Goal: Check status: Check status

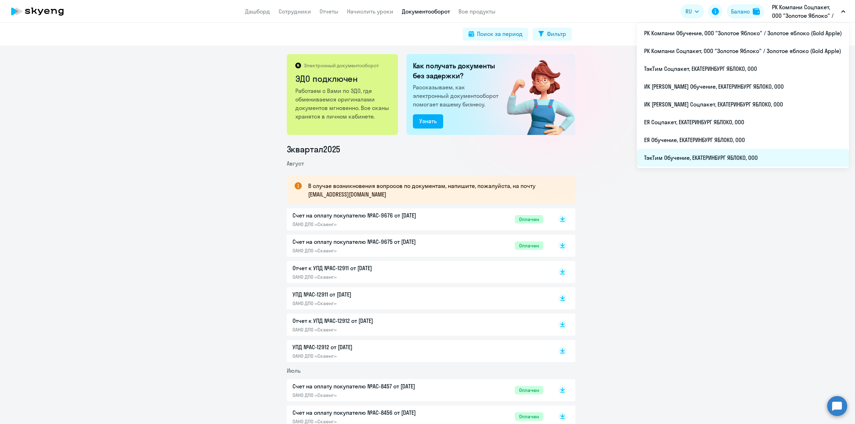
click at [757, 157] on li "ТэкТим Обучение, ЕКАТЕРИНБУРГ ЯБЛОКО, ООО" at bounding box center [743, 158] width 212 height 18
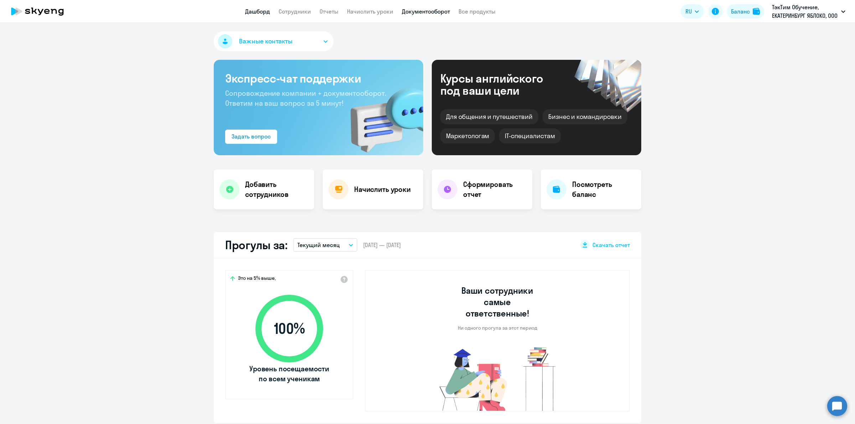
click at [417, 13] on link "Документооборот" at bounding box center [426, 11] width 48 height 7
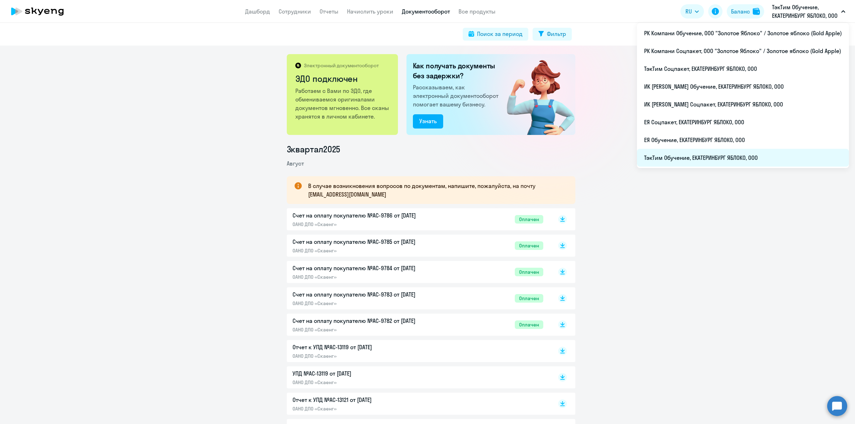
click at [732, 154] on li "ТэкТим Обучение, ЕКАТЕРИНБУРГ ЯБЛОКО, ООО" at bounding box center [743, 158] width 212 height 18
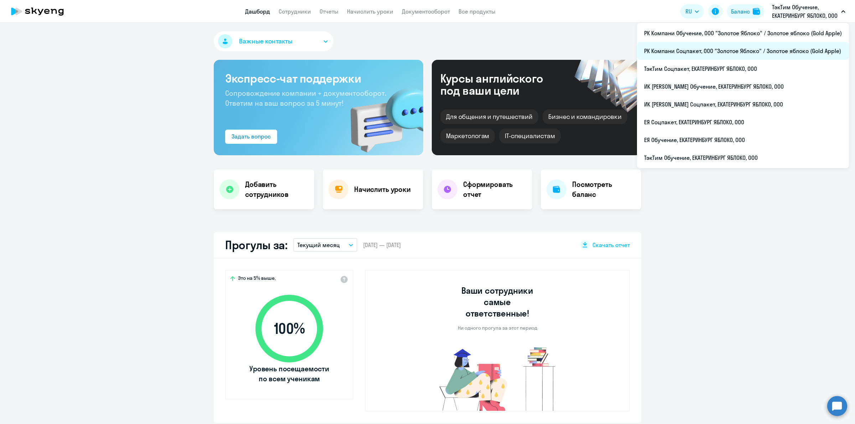
click at [738, 54] on li "РК Компани Соцпакет, ООО "Золотое Яблоко" / Золотое яблоко (Gold Apple)" at bounding box center [743, 51] width 212 height 18
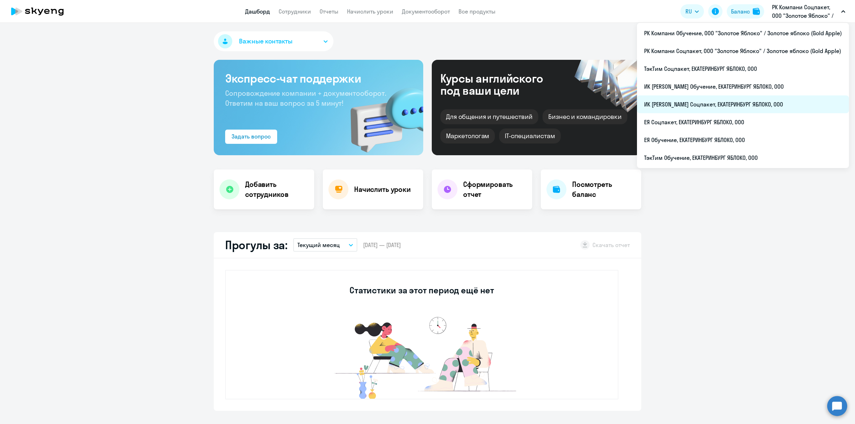
select select "30"
click at [743, 104] on li "ИК [PERSON_NAME] Соцпакет, ЕКАТЕРИНБУРГ ЯБЛОКО, ООО" at bounding box center [743, 104] width 212 height 18
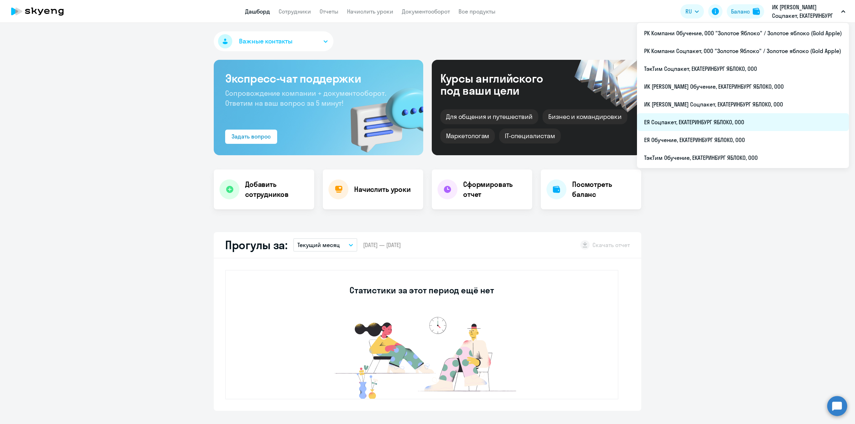
select select "30"
click at [756, 116] on li "ЕЯ Соцпакет, ЕКАТЕРИНБУРГ ЯБЛОКО, ООО" at bounding box center [743, 122] width 212 height 18
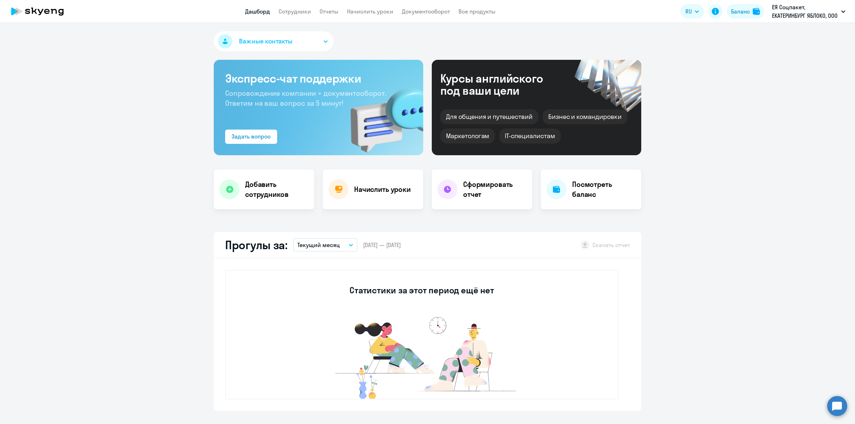
select select "30"
